Goal: Task Accomplishment & Management: Manage account settings

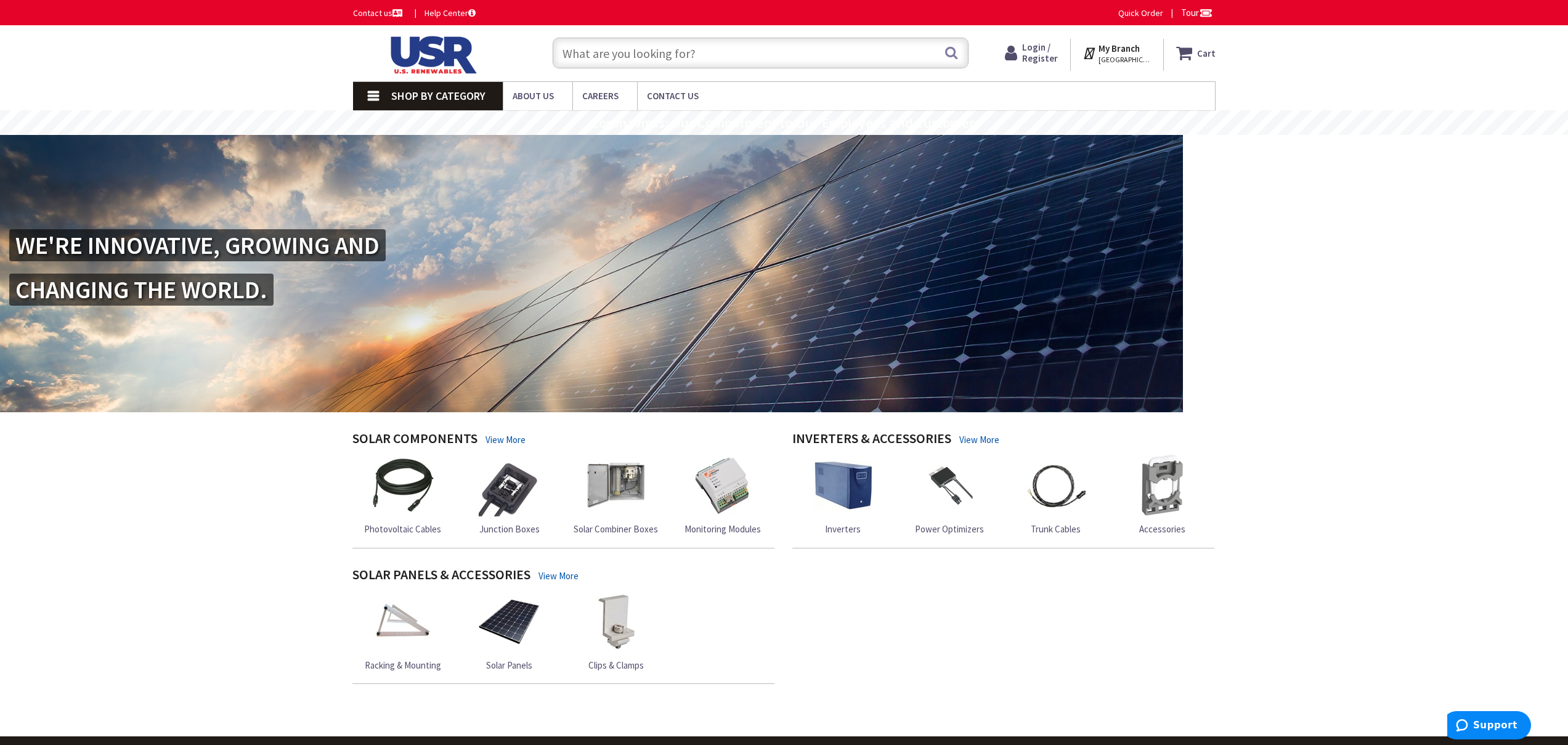
click at [1044, 54] on span "Login / Register" at bounding box center [1039, 53] width 36 height 23
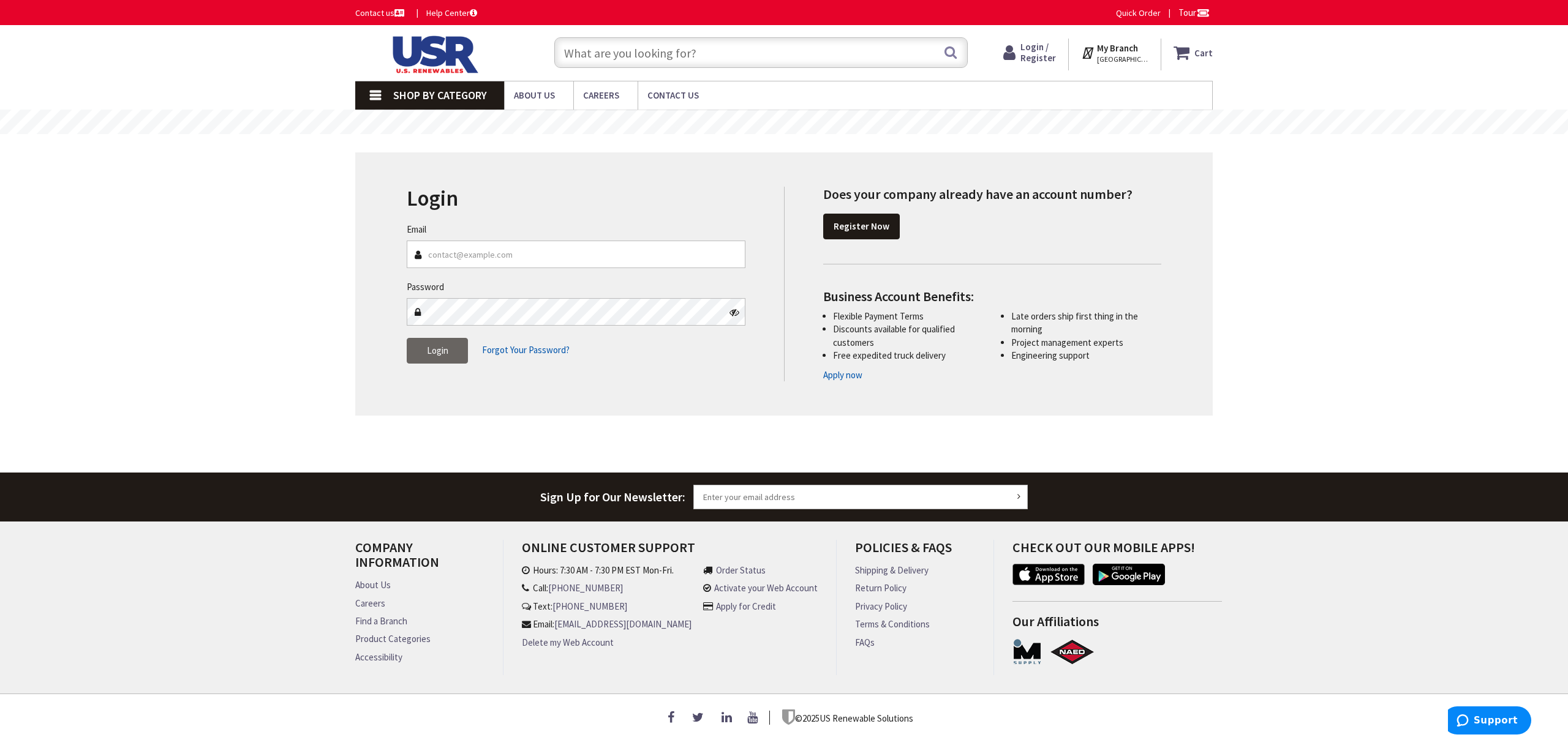
click at [514, 253] on input "Email" at bounding box center [576, 254] width 339 height 27
